Goal: Communication & Community: Share content

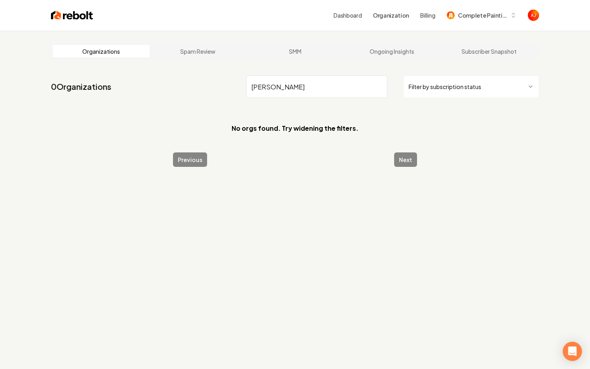
click at [206, 87] on nav "0 Organizations [PERSON_NAME] Filter by subscription status" at bounding box center [295, 89] width 488 height 35
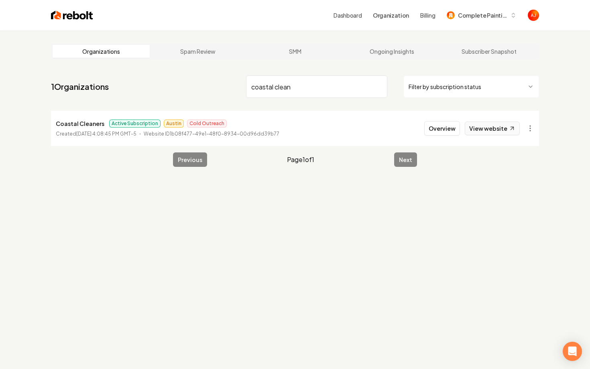
click at [502, 124] on link "View website" at bounding box center [492, 129] width 55 height 14
drag, startPoint x: 300, startPoint y: 88, endPoint x: 184, endPoint y: 88, distance: 116.0
click at [184, 88] on nav "1 Organizations coastal clean Filter by subscription status" at bounding box center [295, 89] width 488 height 35
type input "walter"
click at [443, 132] on button "Overview" at bounding box center [442, 128] width 36 height 14
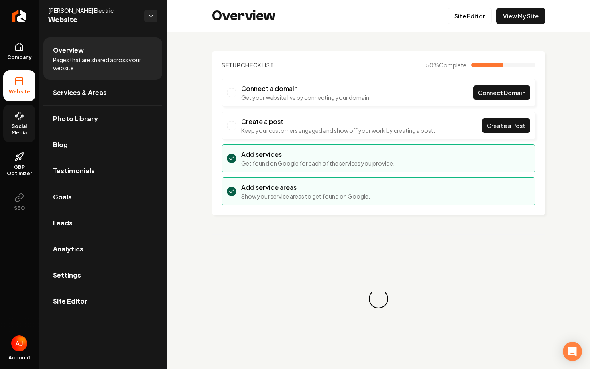
click at [15, 124] on span "Social Media" at bounding box center [19, 129] width 32 height 13
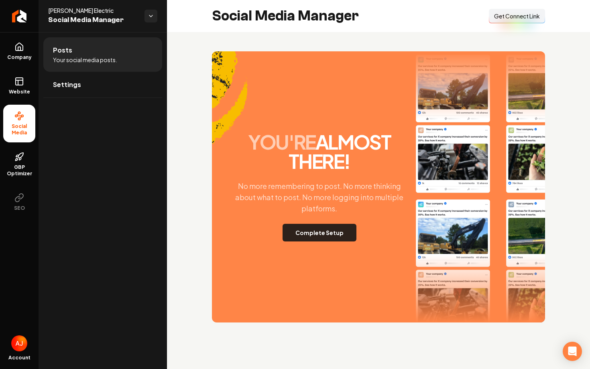
click at [316, 236] on button "Complete Setup" at bounding box center [319, 233] width 74 height 18
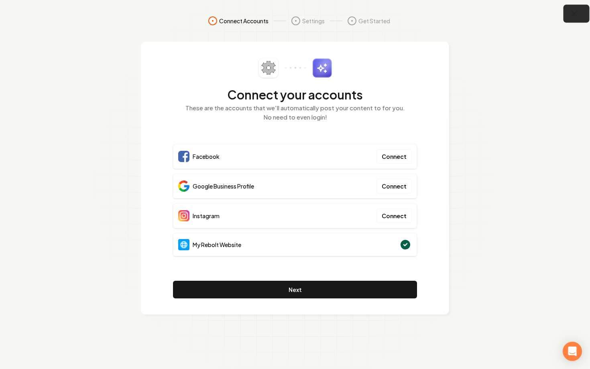
click at [570, 17] on icon "button" at bounding box center [574, 14] width 10 height 10
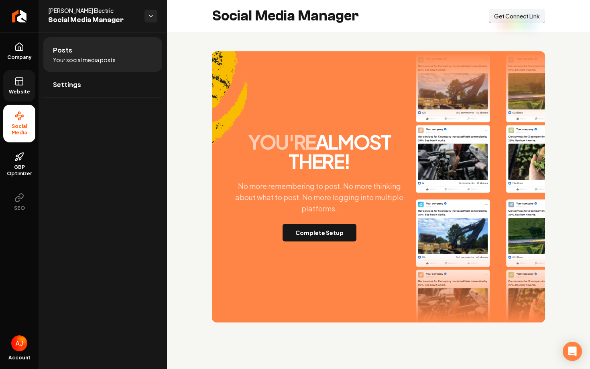
click at [33, 87] on link "Website" at bounding box center [19, 85] width 32 height 31
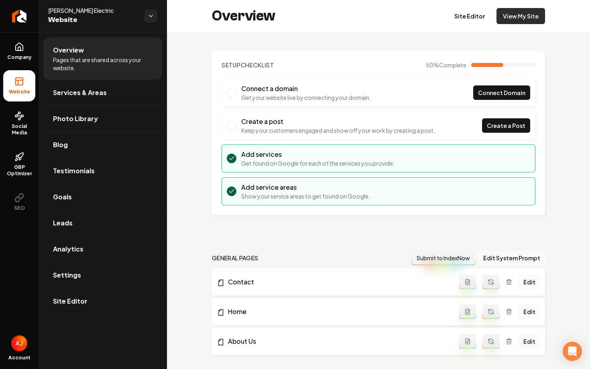
click at [508, 22] on link "View My Site" at bounding box center [520, 16] width 49 height 16
click at [18, 120] on circle at bounding box center [19, 119] width 2 height 2
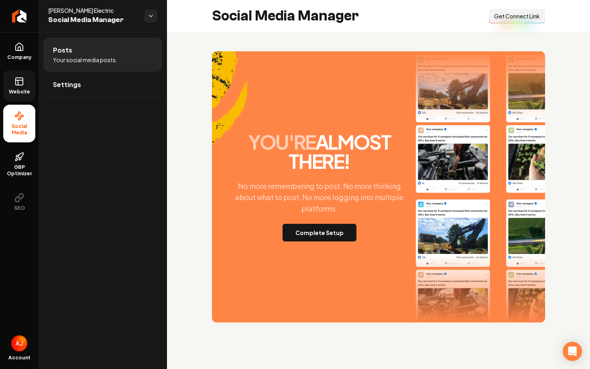
click at [499, 16] on span "Get Connect Link" at bounding box center [517, 16] width 46 height 8
click at [27, 85] on link "Website" at bounding box center [19, 85] width 32 height 31
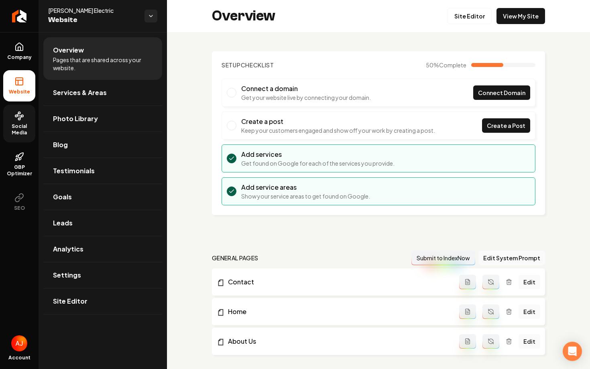
click at [27, 125] on span "Social Media" at bounding box center [19, 129] width 32 height 13
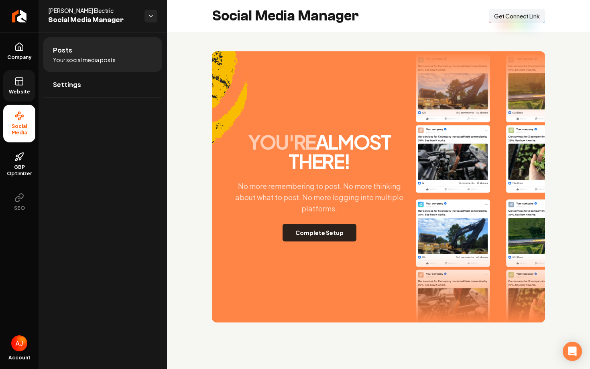
click at [305, 234] on button "Complete Setup" at bounding box center [319, 233] width 74 height 18
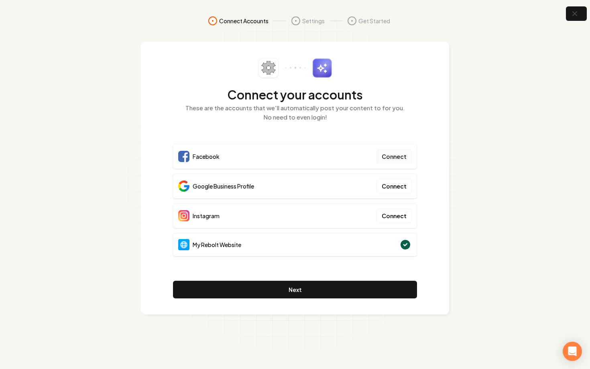
click at [394, 162] on button "Connect" at bounding box center [393, 156] width 35 height 14
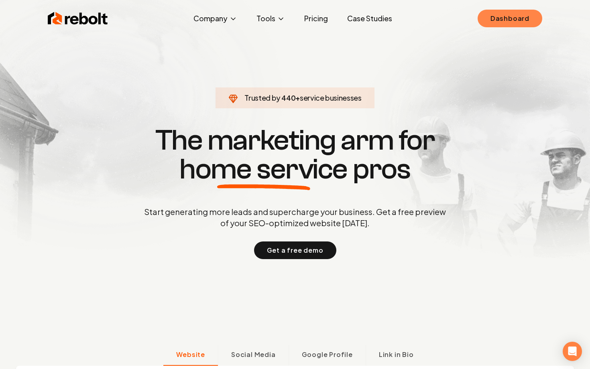
click at [524, 23] on link "Dashboard" at bounding box center [509, 19] width 65 height 18
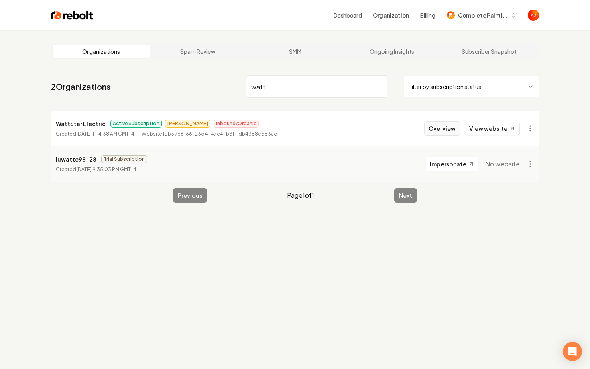
type input "watt"
click at [441, 132] on button "Overview" at bounding box center [442, 128] width 36 height 14
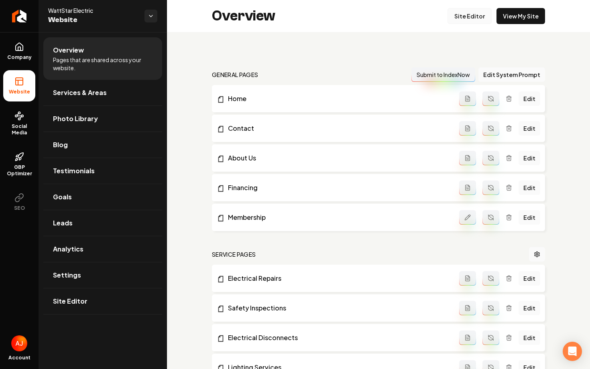
click at [457, 17] on link "Site Editor" at bounding box center [469, 16] width 44 height 16
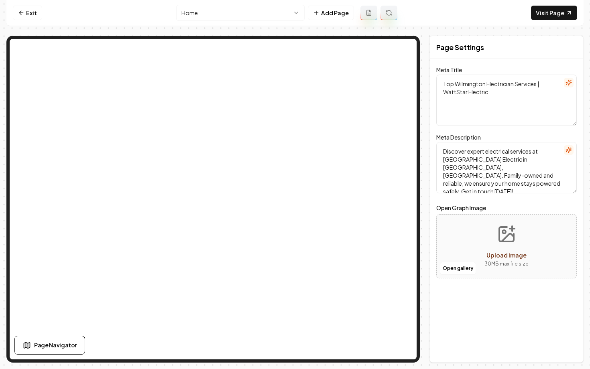
click at [234, 10] on html "Computer Required This feature is only available on a computer. Please switch t…" at bounding box center [295, 184] width 590 height 369
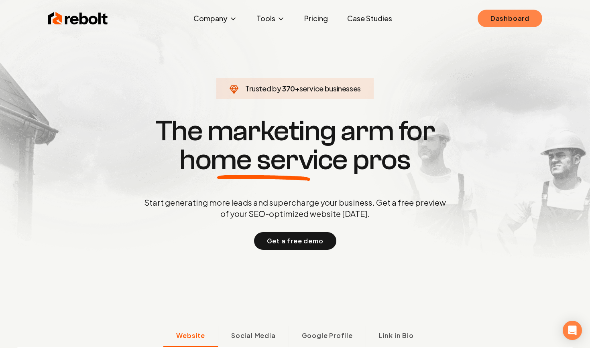
click at [506, 16] on link "Dashboard" at bounding box center [509, 19] width 65 height 18
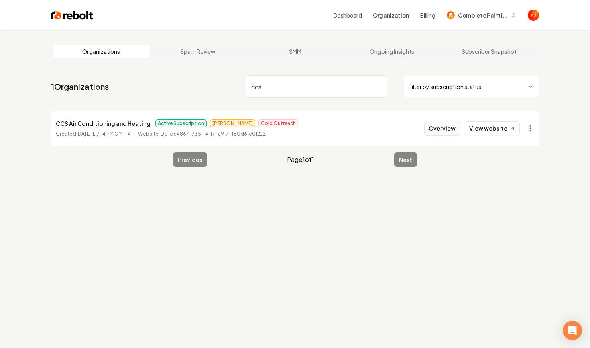
type input "ccs"
click at [433, 132] on button "Overview" at bounding box center [442, 128] width 36 height 14
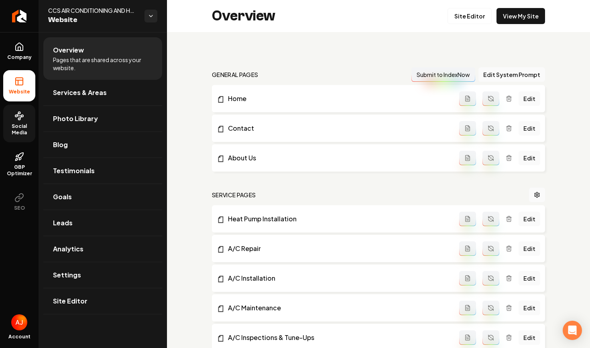
click at [16, 130] on span "Social Media" at bounding box center [19, 129] width 32 height 13
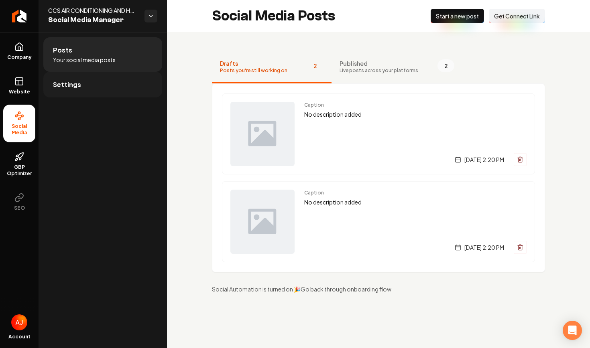
click at [111, 91] on link "Settings" at bounding box center [102, 85] width 119 height 26
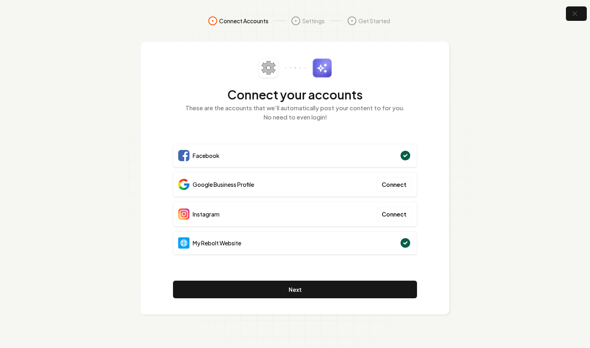
click at [228, 102] on h2 "Connect your accounts" at bounding box center [295, 94] width 244 height 14
click at [339, 118] on p "These are the accounts that we'll automatically post your content to for you. N…" at bounding box center [295, 113] width 244 height 18
click at [398, 219] on button "Connect" at bounding box center [393, 212] width 35 height 14
click at [397, 215] on button "Connect" at bounding box center [393, 212] width 35 height 14
click at [384, 209] on button "Connect" at bounding box center [393, 212] width 35 height 14
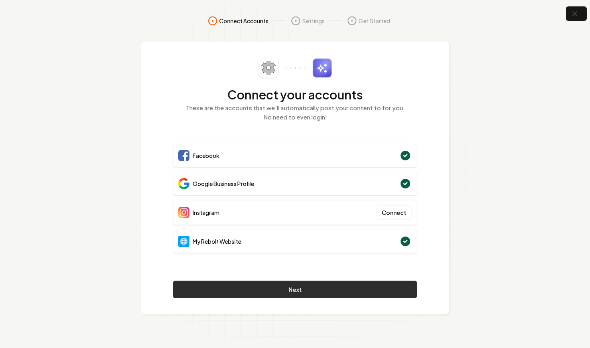
click at [313, 288] on button "Next" at bounding box center [295, 290] width 244 height 18
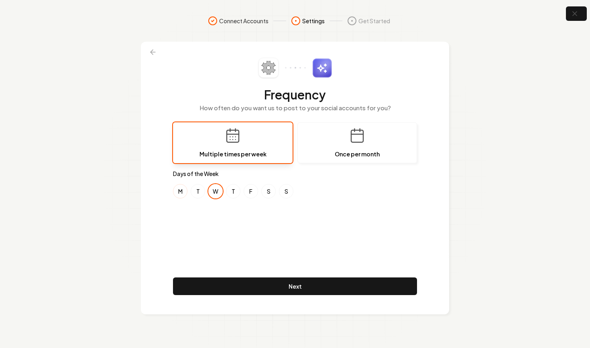
click at [179, 193] on button "M" at bounding box center [180, 191] width 14 height 14
click at [268, 193] on button "S" at bounding box center [268, 191] width 14 height 14
click at [215, 193] on button "W" at bounding box center [215, 191] width 14 height 14
click at [248, 196] on button "F" at bounding box center [251, 191] width 14 height 14
click at [262, 195] on div "M T W T F S S" at bounding box center [295, 191] width 244 height 14
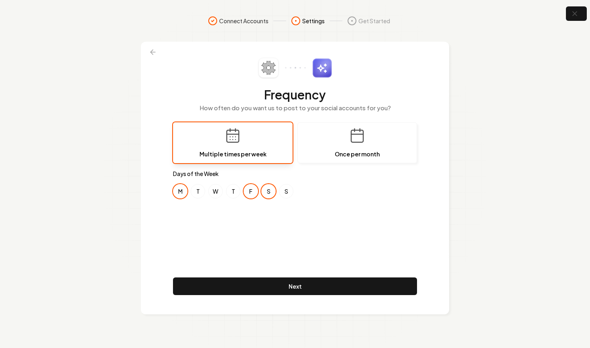
click at [270, 195] on button "S" at bounding box center [268, 191] width 14 height 14
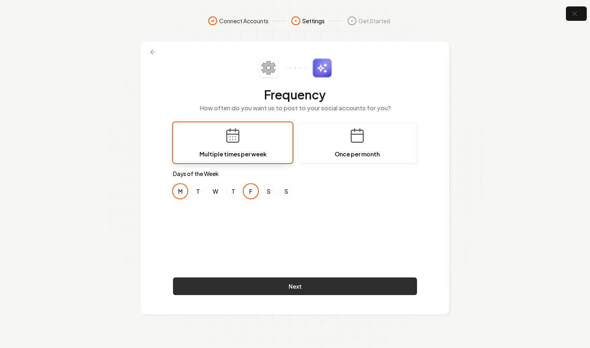
click at [317, 292] on button "Next" at bounding box center [295, 287] width 244 height 18
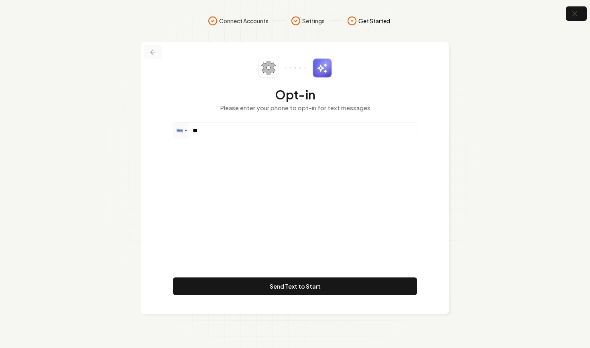
click at [156, 53] on icon at bounding box center [153, 52] width 8 height 8
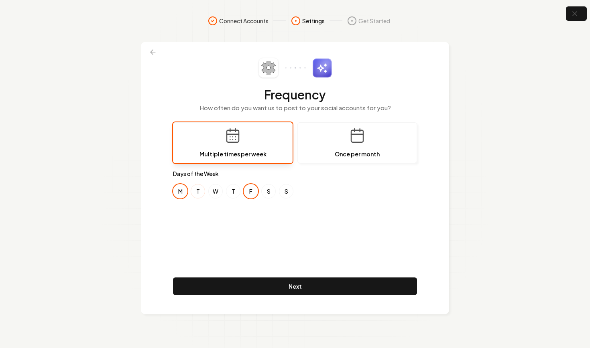
click at [197, 190] on button "T" at bounding box center [198, 191] width 14 height 14
click at [180, 195] on button "M" at bounding box center [180, 191] width 14 height 14
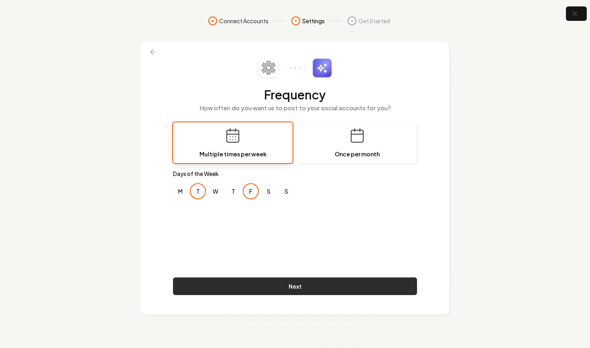
click at [286, 284] on button "Next" at bounding box center [295, 287] width 244 height 18
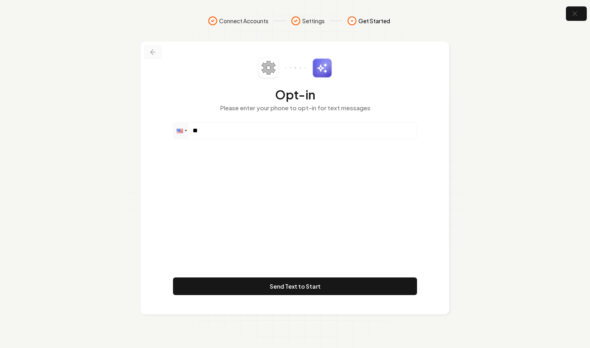
click at [154, 51] on icon at bounding box center [153, 52] width 8 height 8
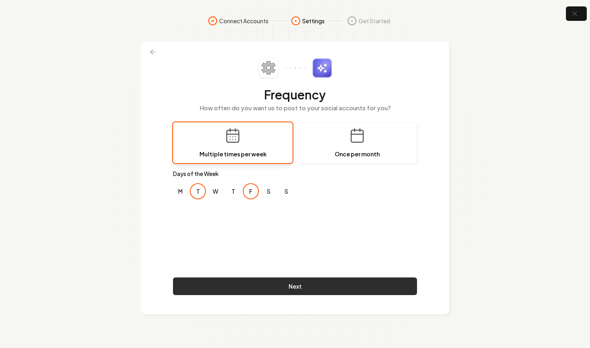
click at [300, 290] on button "Next" at bounding box center [295, 287] width 244 height 18
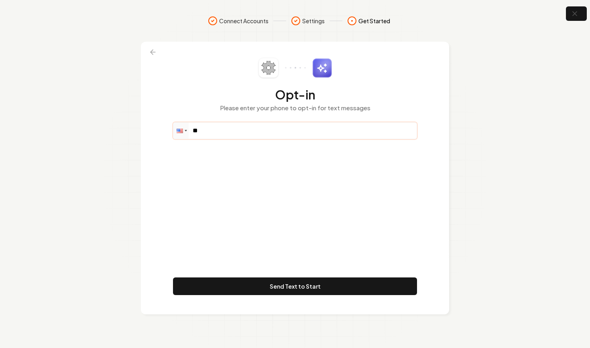
click at [233, 124] on input "**" at bounding box center [294, 131] width 243 height 16
paste input "**********"
type input "**********"
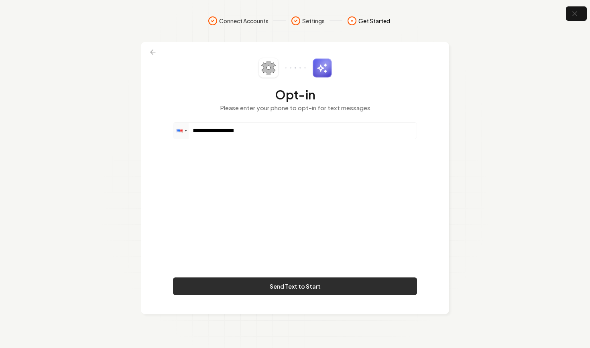
click at [311, 290] on button "Send Text to Start" at bounding box center [295, 287] width 244 height 18
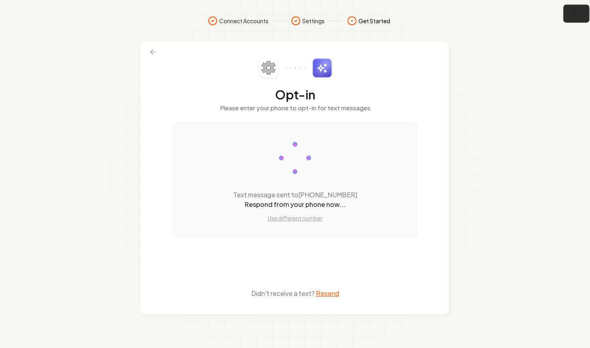
click at [576, 15] on icon "button" at bounding box center [574, 13] width 5 height 5
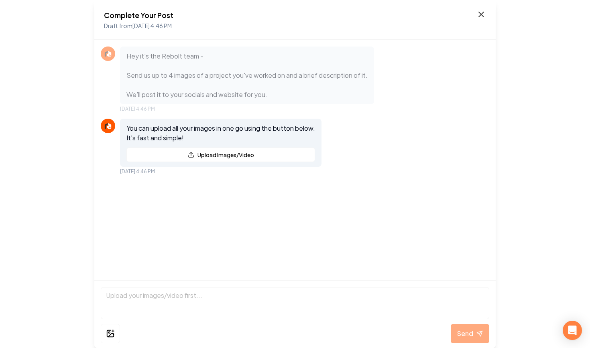
click at [479, 15] on icon at bounding box center [481, 15] width 10 height 10
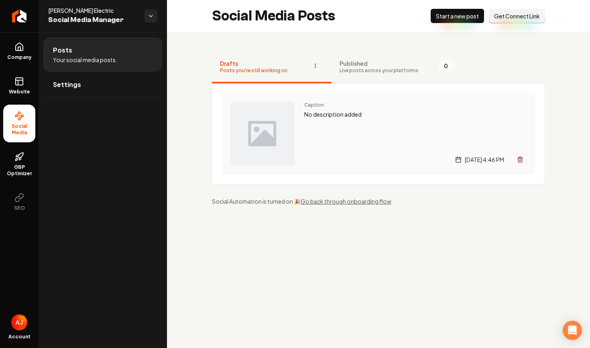
click at [336, 136] on div "Caption No description added Monday, August 11, 2025 | 4:46 PM" at bounding box center [415, 134] width 222 height 64
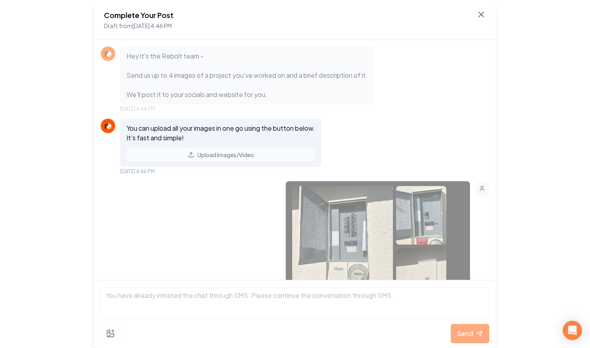
scroll to position [59, 0]
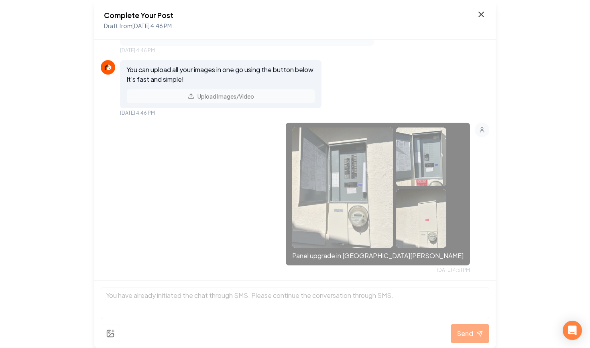
click at [483, 12] on icon at bounding box center [481, 14] width 5 height 5
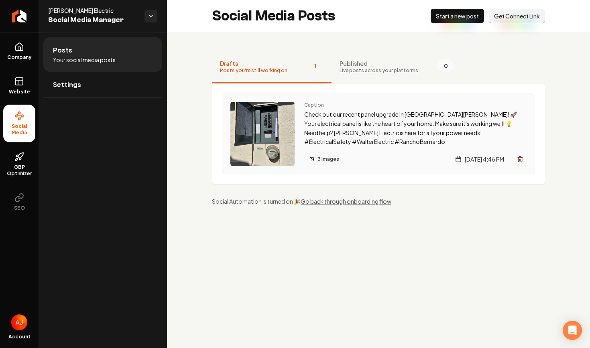
click at [353, 111] on p "Check out our recent panel upgrade in Rancho Bernardo! 🚀 Your electrical panel …" at bounding box center [415, 128] width 222 height 37
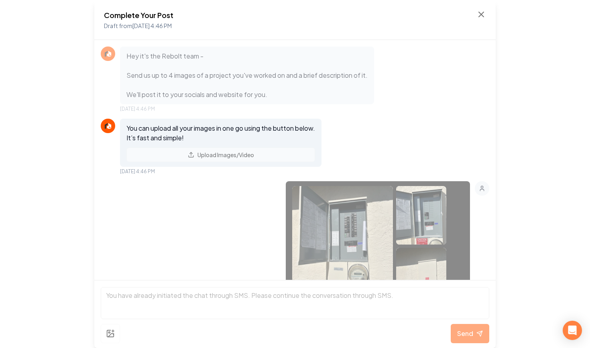
scroll to position [189, 0]
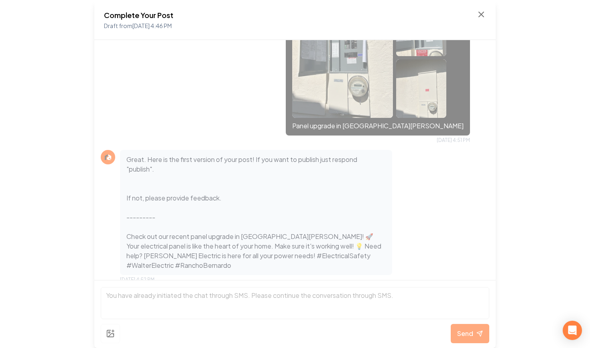
click at [331, 193] on p "Great. Here is the first version of your post! If you want to publish just resp…" at bounding box center [255, 213] width 259 height 116
click at [288, 204] on p "Great. Here is the first version of your post! If you want to publish just resp…" at bounding box center [255, 213] width 259 height 116
click at [481, 16] on icon at bounding box center [481, 15] width 10 height 10
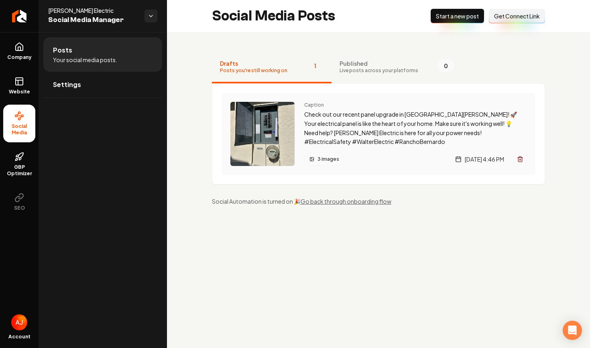
click at [376, 130] on p "Check out our recent panel upgrade in Rancho Bernardo! 🚀 Your electrical panel …" at bounding box center [415, 128] width 222 height 37
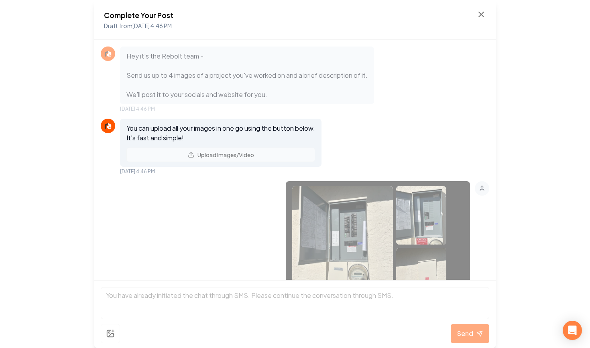
scroll to position [189, 0]
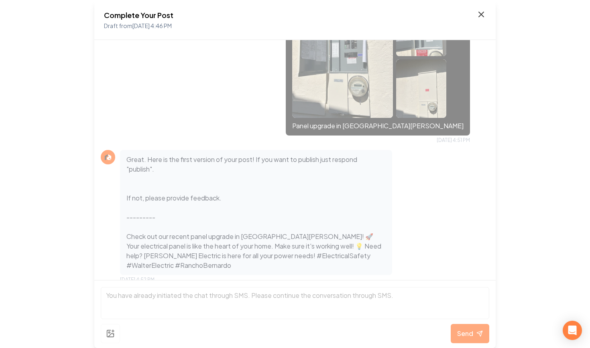
click at [479, 15] on icon at bounding box center [481, 15] width 10 height 10
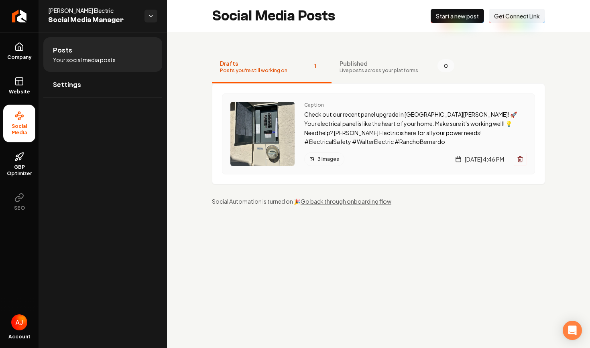
click at [386, 150] on div "Caption Check out our recent panel upgrade in Rancho Bernardo! 🚀 Your electrica…" at bounding box center [415, 134] width 222 height 64
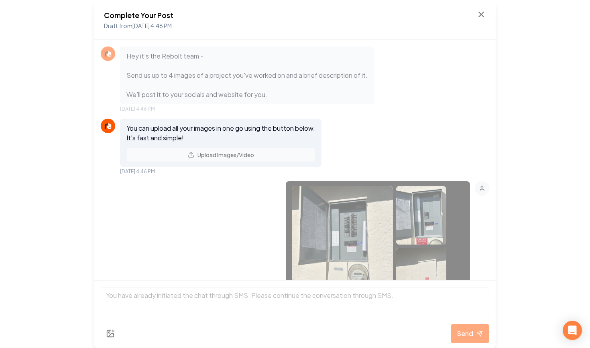
scroll to position [189, 0]
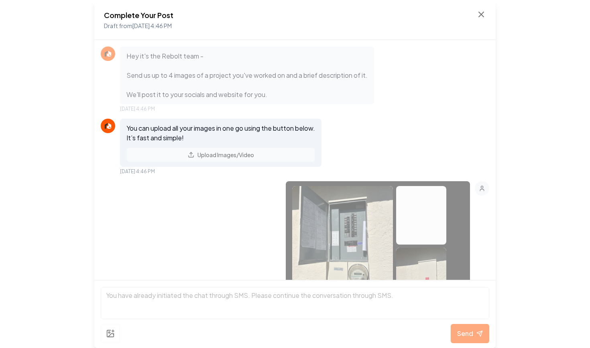
scroll to position [189, 0]
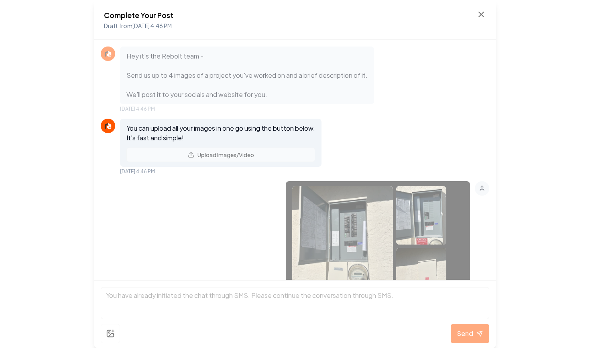
scroll to position [222, 0]
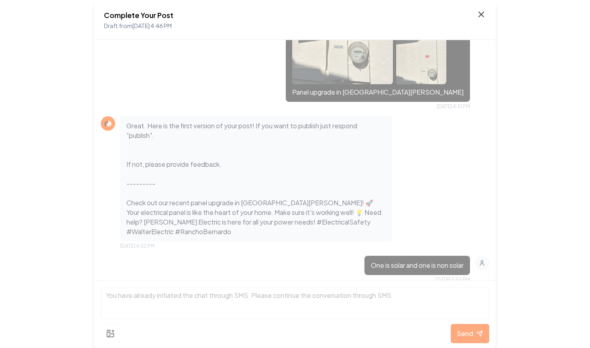
click at [479, 18] on icon at bounding box center [481, 15] width 10 height 10
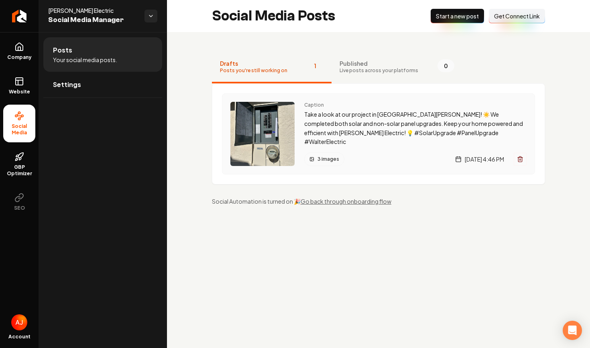
click at [358, 156] on div "3 images [DATE] 4:46 PM" at bounding box center [415, 159] width 222 height 14
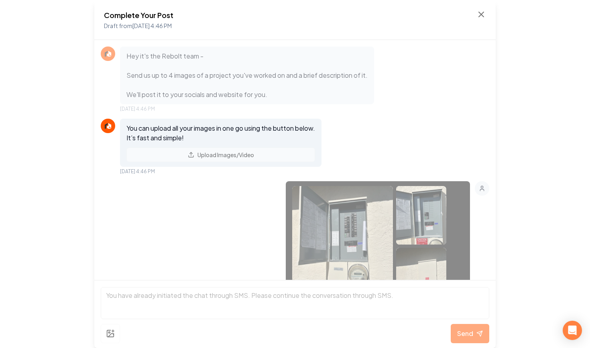
scroll to position [323, 0]
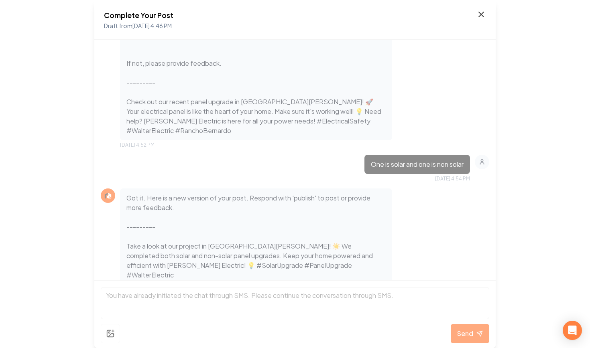
click at [482, 11] on icon at bounding box center [481, 15] width 10 height 10
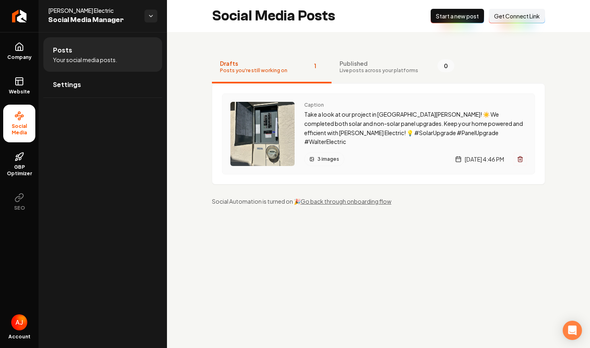
click at [280, 128] on img "Main content area" at bounding box center [262, 134] width 64 height 64
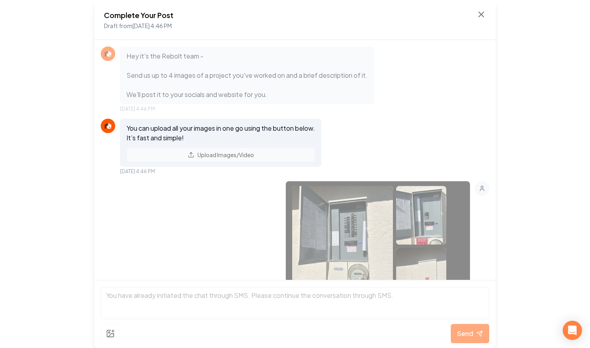
scroll to position [357, 0]
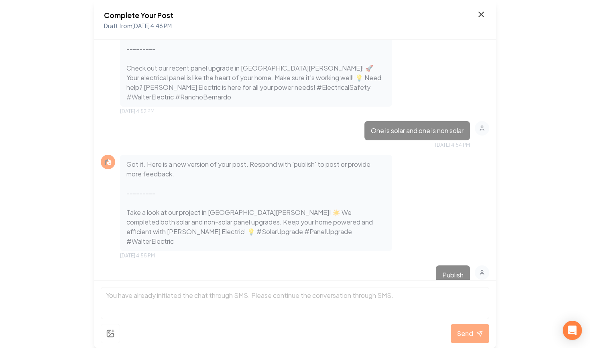
click at [479, 19] on icon at bounding box center [481, 15] width 10 height 10
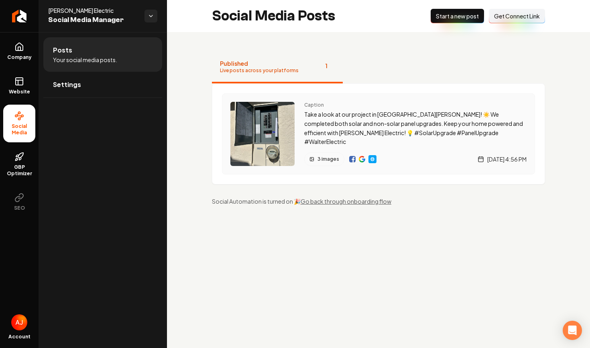
click at [350, 159] on img "Main content area" at bounding box center [352, 159] width 6 height 6
click at [364, 161] on img "Main content area" at bounding box center [362, 159] width 6 height 6
click at [361, 159] on img "Main content area" at bounding box center [362, 159] width 6 height 6
click at [23, 91] on span "Website" at bounding box center [20, 92] width 28 height 6
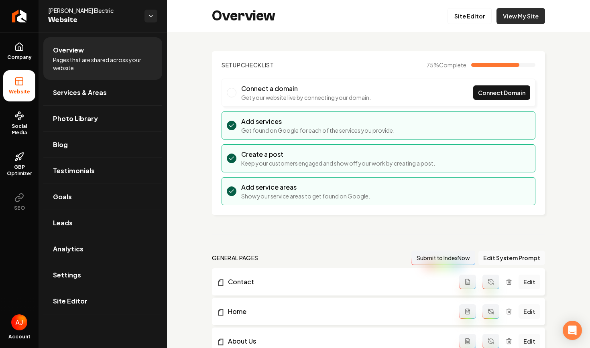
click at [516, 14] on link "View My Site" at bounding box center [520, 16] width 49 height 16
click at [63, 118] on span "Photo Library" at bounding box center [75, 119] width 45 height 10
